Goal: Task Accomplishment & Management: Manage account settings

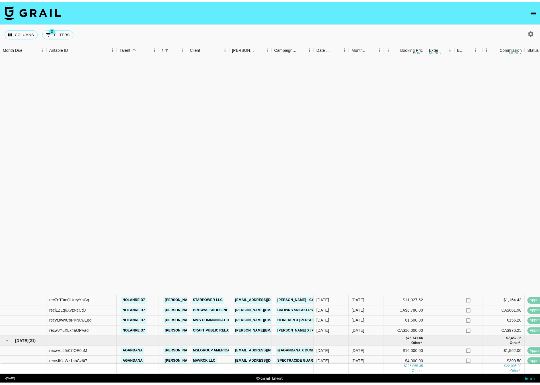
scroll to position [272, 0]
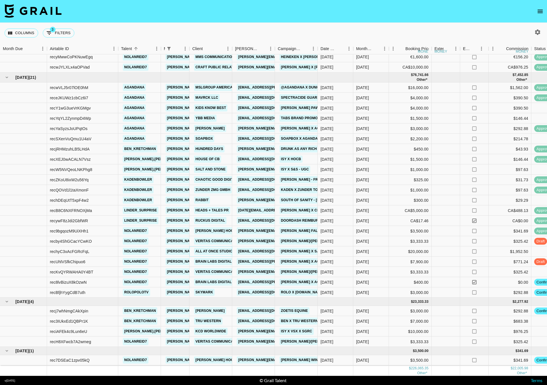
click at [216, 248] on link "All At Once Studio" at bounding box center [214, 251] width 40 height 7
click at [537, 12] on icon "open drawer" at bounding box center [539, 11] width 7 height 7
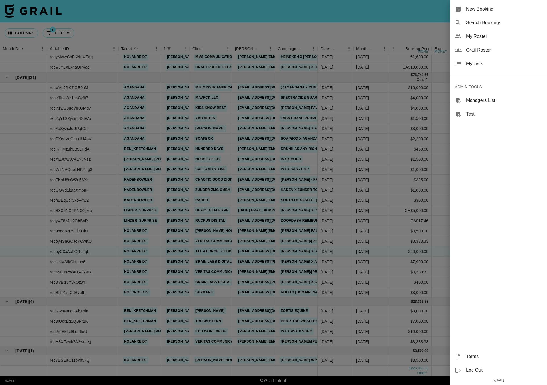
click at [540, 11] on div "New Booking Search Bookings My Roster Grail Roster My Lists ADMIN TOOLS Manager…" at bounding box center [273, 192] width 547 height 385
click at [476, 39] on span "My Roster" at bounding box center [504, 36] width 76 height 7
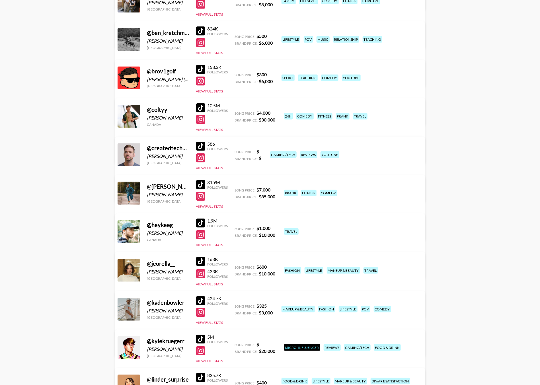
scroll to position [315, 0]
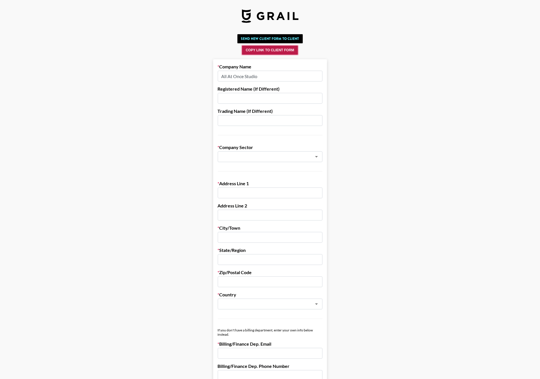
click at [273, 51] on button "Copy Link to Client Form" at bounding box center [270, 50] width 56 height 9
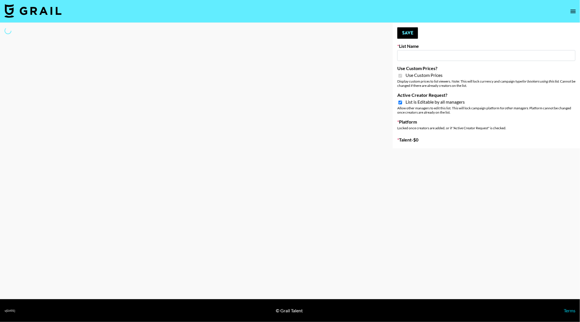
type input "Nurture Life"
checkbox input "true"
select select "Brand"
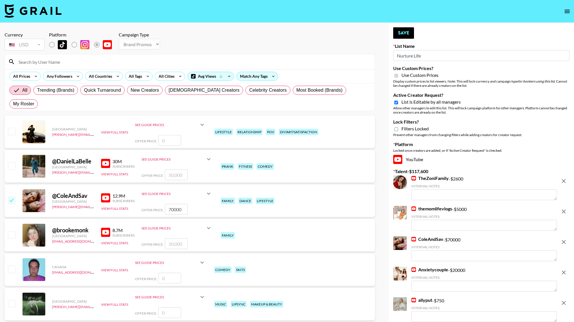
click at [67, 61] on input at bounding box center [193, 61] width 356 height 9
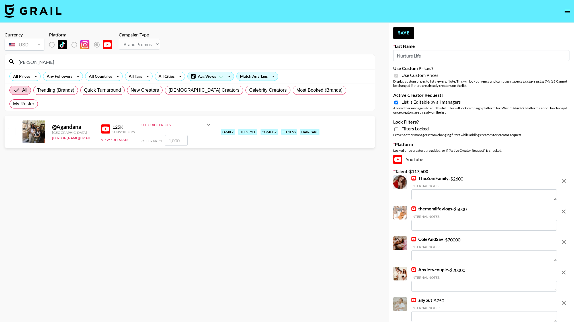
type input "agand"
click at [176, 135] on input "number" at bounding box center [176, 140] width 23 height 11
checkbox input "true"
type input "4000"
click at [403, 29] on button "Save" at bounding box center [403, 32] width 21 height 11
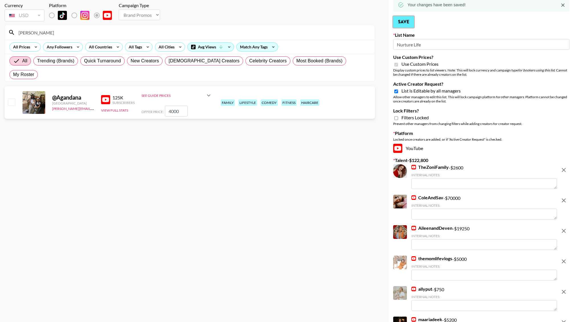
scroll to position [29, 0]
click at [13, 99] on input "checkbox" at bounding box center [11, 102] width 7 height 7
checkbox input "true"
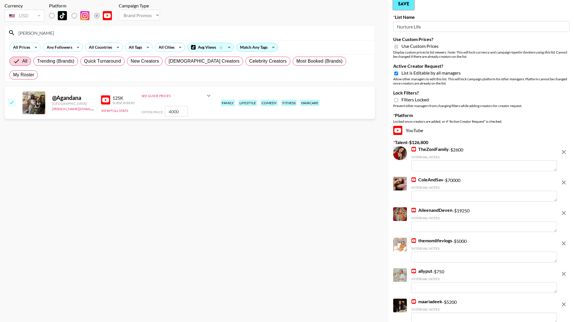
click at [405, 5] on button "Save" at bounding box center [403, 3] width 21 height 11
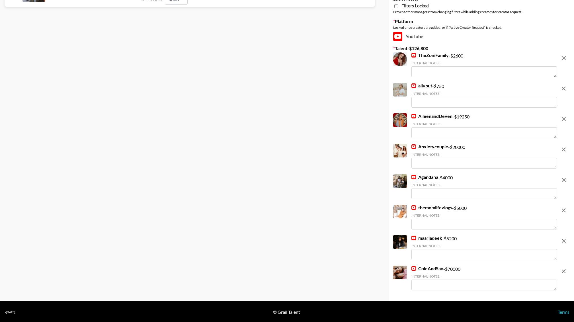
scroll to position [0, 0]
click at [425, 194] on textarea at bounding box center [483, 193] width 145 height 11
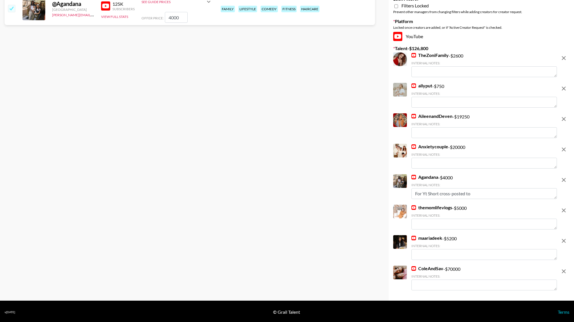
type textarea "For Yt Short cross-posted to R"
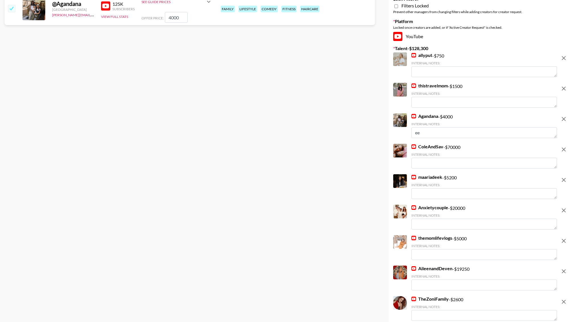
scroll to position [141, 0]
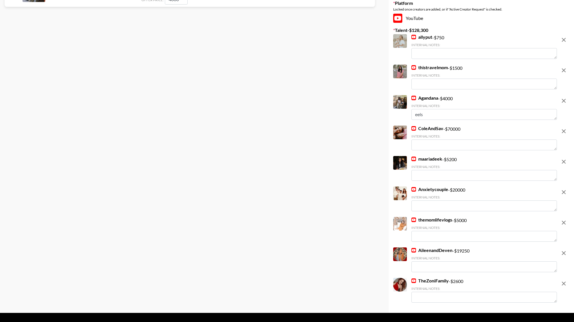
click at [419, 114] on textarea "eels" at bounding box center [483, 114] width 145 height 11
click at [463, 114] on textarea "For Yt Short crossposte dto Reels" at bounding box center [483, 114] width 145 height 11
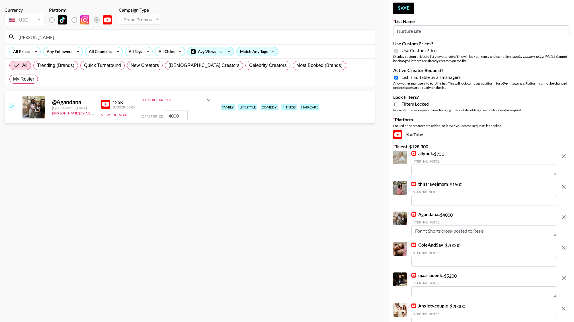
scroll to position [0, 0]
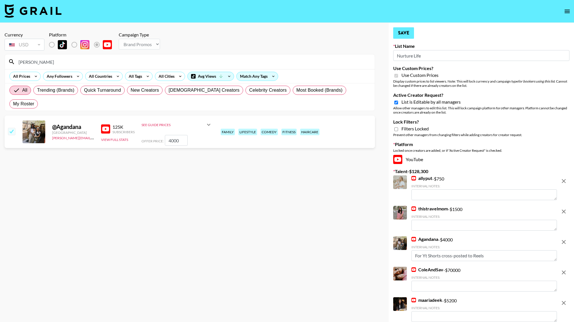
type textarea "For Yt Shorts cross-posted to Reels"
click at [403, 34] on button "Save" at bounding box center [403, 32] width 21 height 11
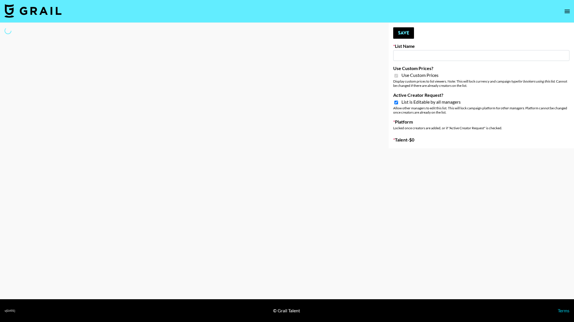
select select "Brand"
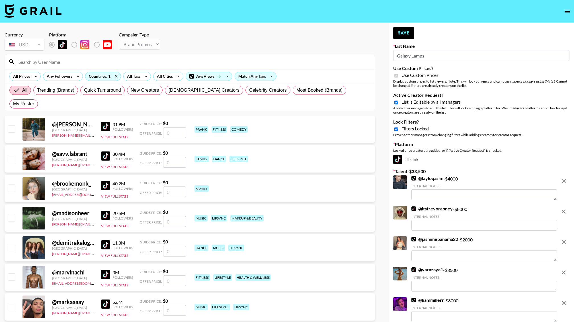
type input "Galaxy Lamps"
checkbox input "true"
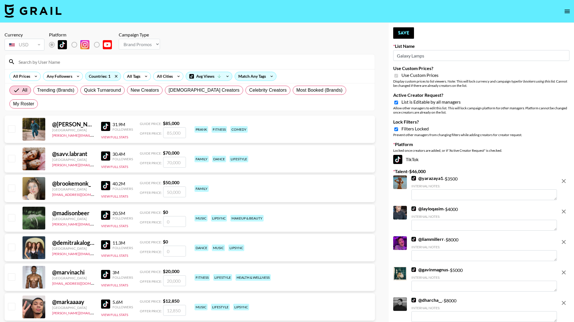
click at [51, 65] on input at bounding box center [193, 61] width 356 height 9
type input "[PERSON_NAME]"
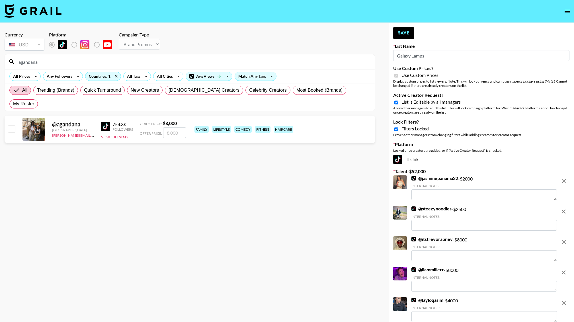
type input "agandana"
click at [176, 127] on input "number" at bounding box center [174, 132] width 23 height 11
checkbox input "true"
type input "8000"
click at [401, 31] on button "Save" at bounding box center [403, 32] width 21 height 11
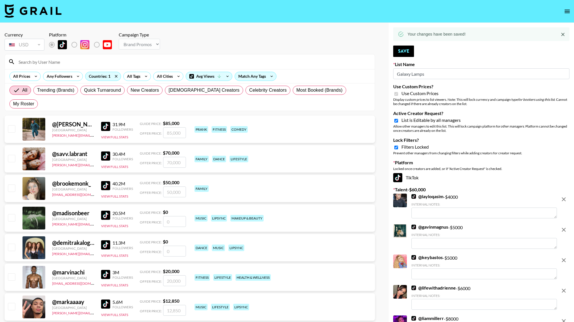
click at [51, 57] on input at bounding box center [193, 61] width 356 height 9
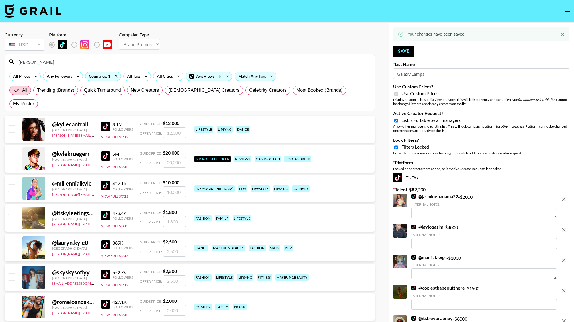
type input "kyl"
click at [179, 157] on input "number" at bounding box center [174, 162] width 23 height 11
type input "2"
checkbox input "true"
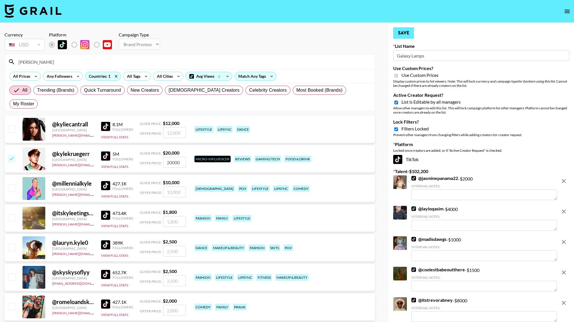
type input "20000"
click at [401, 31] on button "Save" at bounding box center [403, 32] width 21 height 11
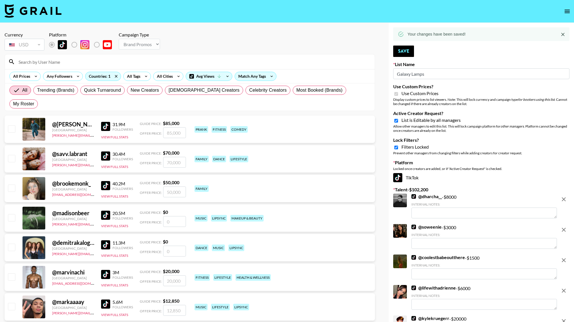
click at [43, 61] on input at bounding box center [193, 61] width 356 height 9
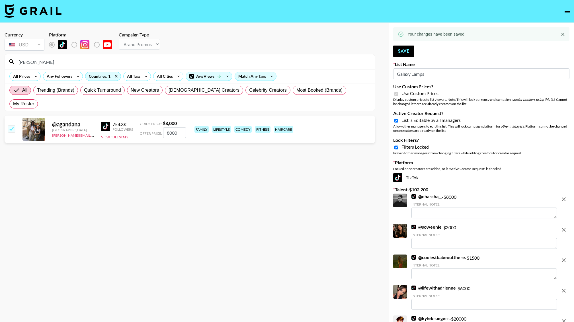
type input "agand"
click at [255, 42] on div "Currency USD USD ​ Platform Campaign Type Choose Type... Song Promos Brand Prom…" at bounding box center [190, 42] width 370 height 20
